Goal: Find specific page/section: Find specific page/section

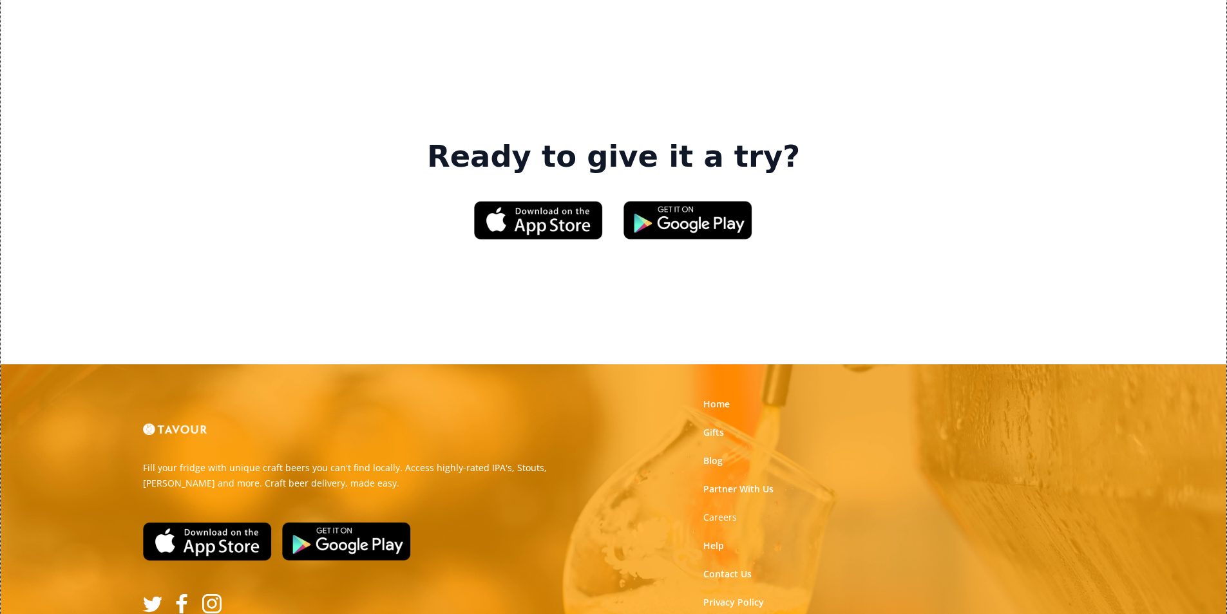
scroll to position [1948, 0]
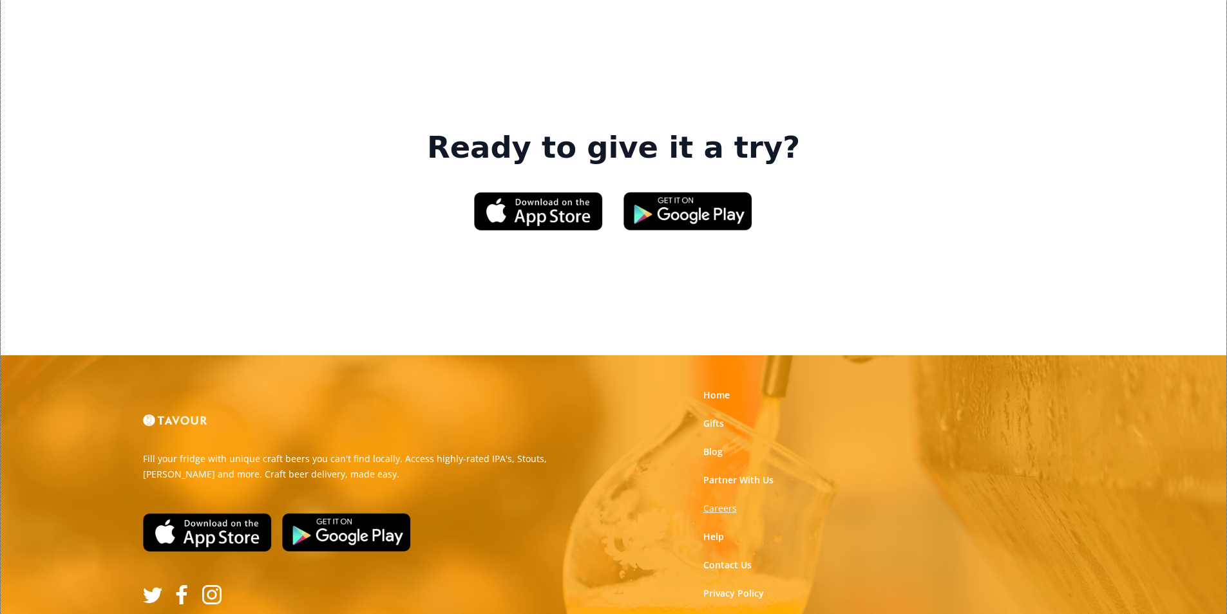
click at [718, 502] on strong "Careers" at bounding box center [719, 508] width 33 height 12
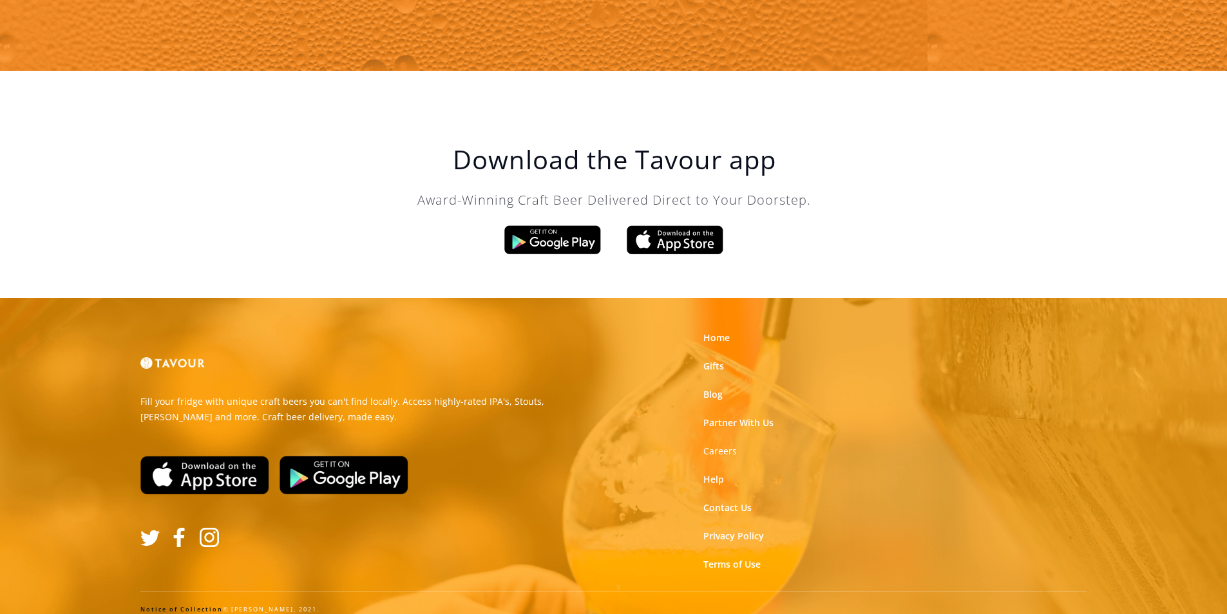
scroll to position [2184, 0]
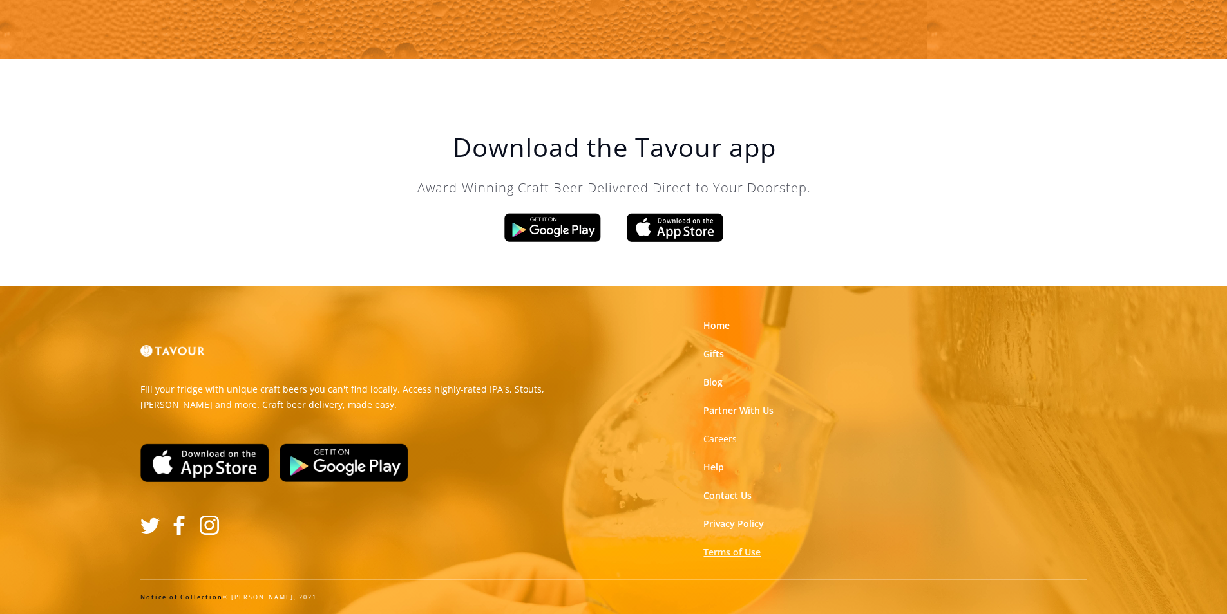
click at [737, 556] on link "Terms of Use" at bounding box center [731, 552] width 57 height 13
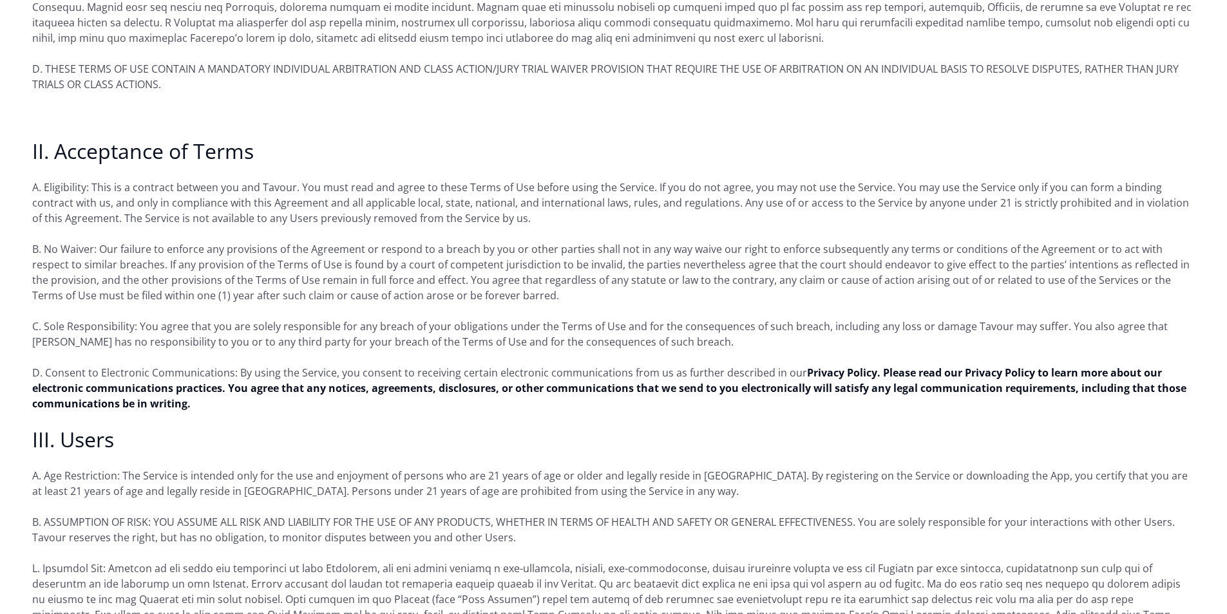
scroll to position [451, 0]
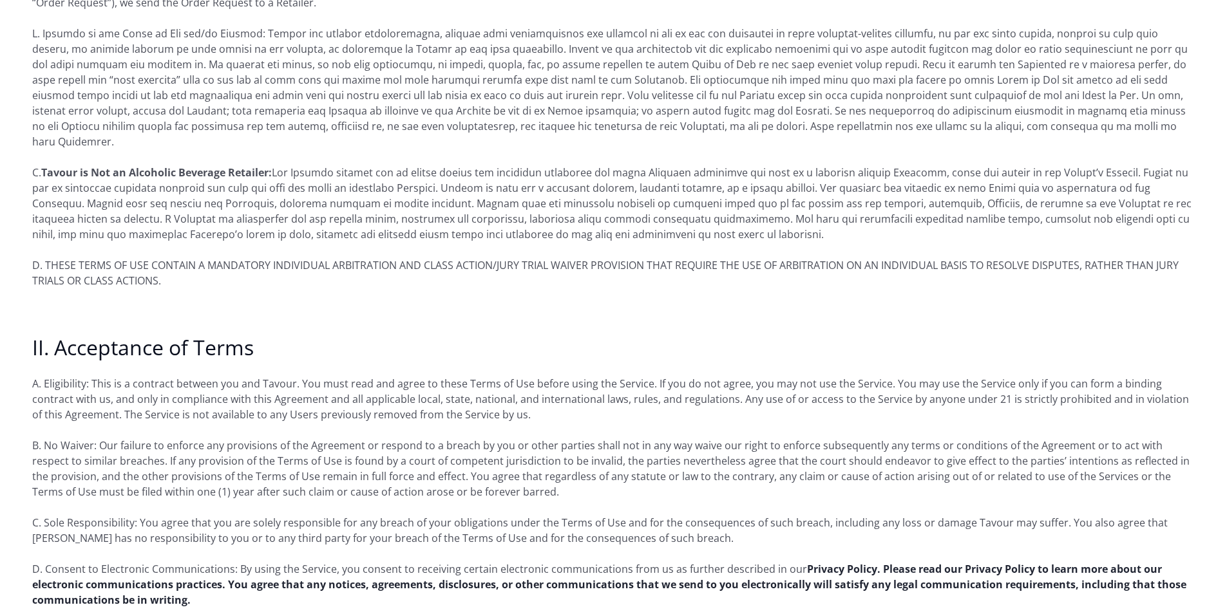
click at [375, 563] on strong "Privacy Policy. Please read our Privacy Policy to learn more about our electron…" at bounding box center [609, 584] width 1154 height 45
